Goal: Information Seeking & Learning: Understand process/instructions

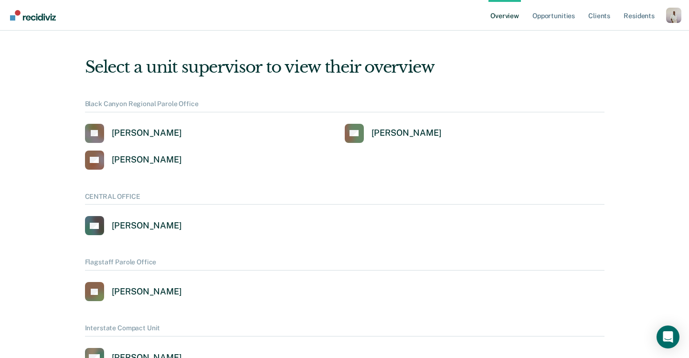
click at [675, 14] on div "Profile dropdown button" at bounding box center [673, 15] width 15 height 15
click at [675, 14] on div "Profile How it works Log Out" at bounding box center [673, 16] width 15 height 17
click at [674, 21] on div "Profile dropdown button" at bounding box center [673, 15] width 15 height 15
click at [620, 42] on link "Profile" at bounding box center [636, 44] width 62 height 8
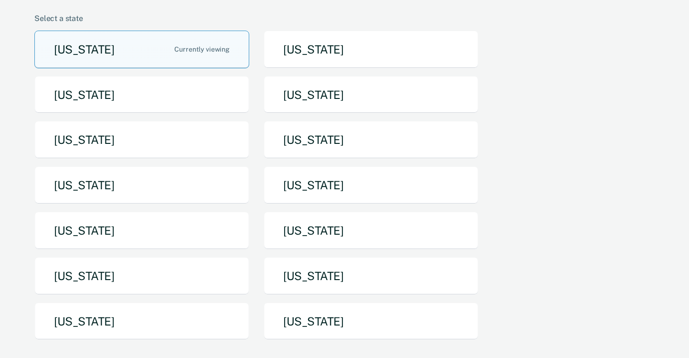
scroll to position [205, 0]
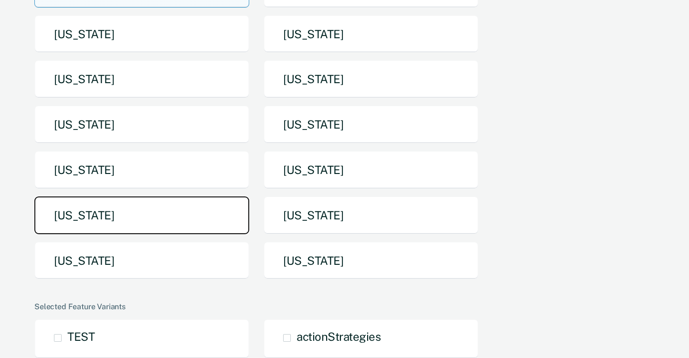
click at [84, 196] on button "[US_STATE]" at bounding box center [141, 215] width 215 height 38
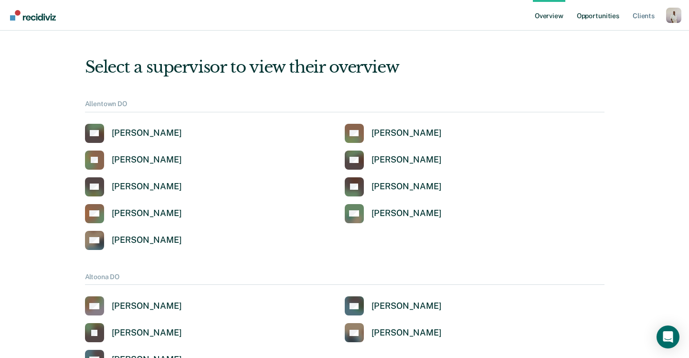
click at [607, 18] on link "Opportunities" at bounding box center [598, 15] width 46 height 31
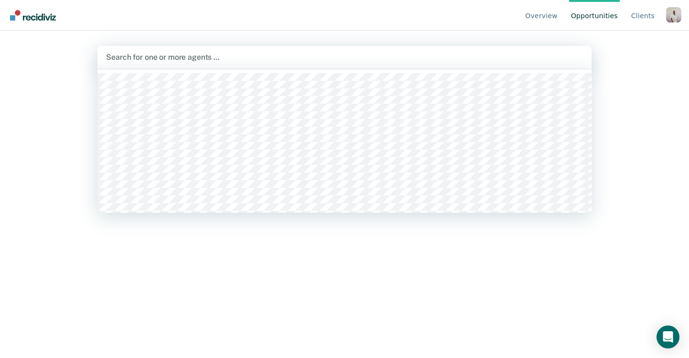
click at [234, 55] on div at bounding box center [344, 57] width 477 height 11
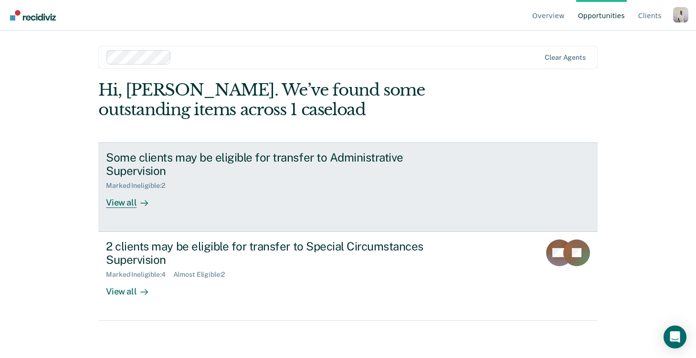
click at [318, 158] on div "Some clients may be eligible for transfer to Administrative Supervision" at bounding box center [273, 164] width 335 height 28
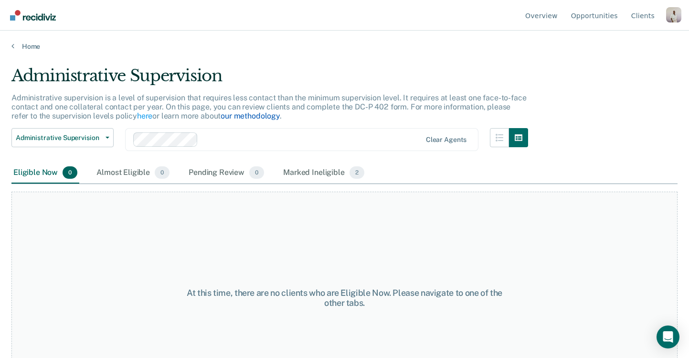
click at [238, 113] on link "our methodology" at bounding box center [250, 115] width 59 height 9
